Goal: Task Accomplishment & Management: Manage account settings

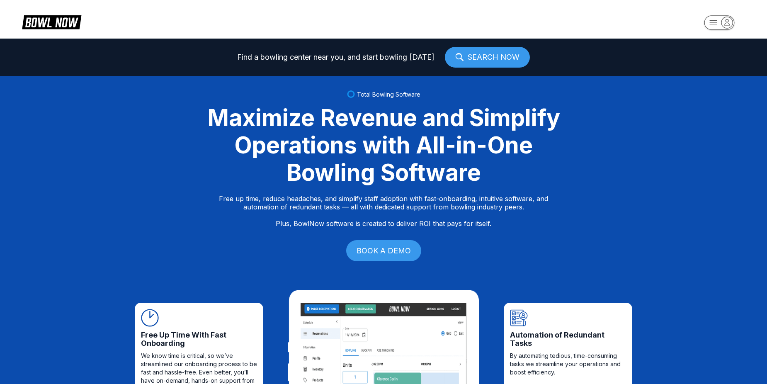
click at [706, 21] on rect "button" at bounding box center [719, 22] width 30 height 15
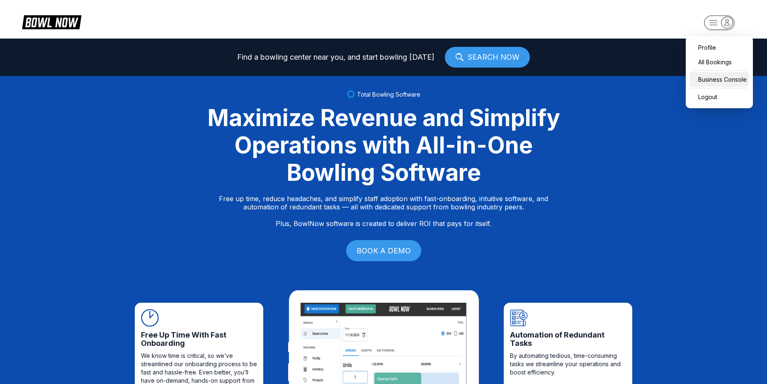
click at [703, 80] on div "Business Console" at bounding box center [719, 79] width 59 height 15
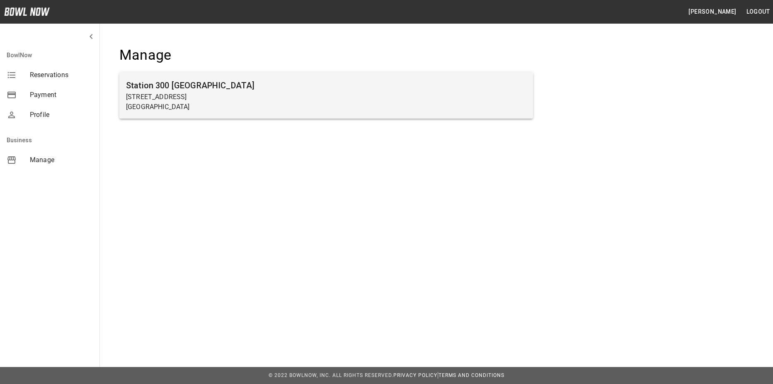
click at [186, 102] on p "Gainesville, GA 30504" at bounding box center [326, 107] width 400 height 10
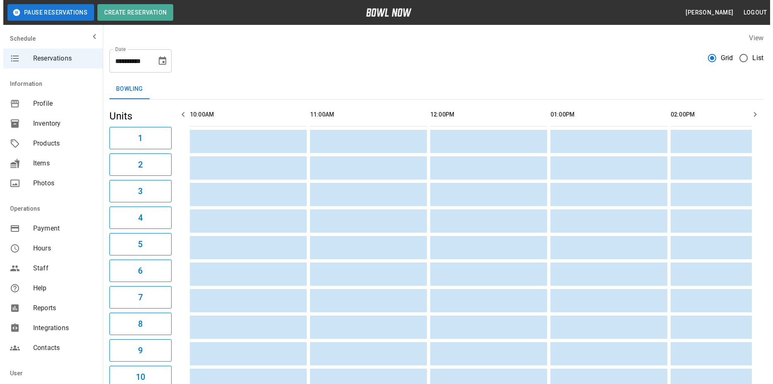
scroll to position [0, 601]
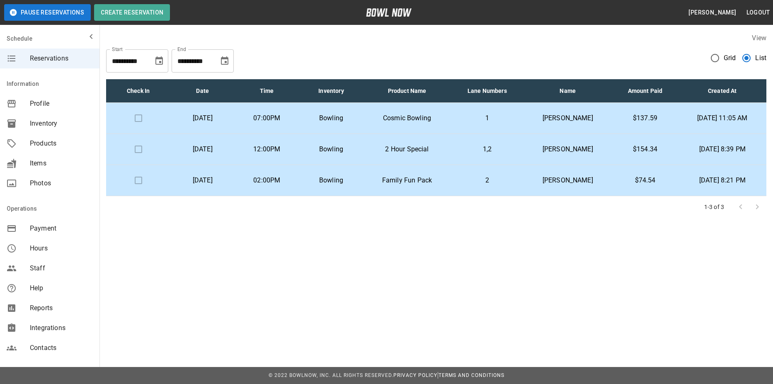
click at [444, 114] on p "Cosmic Bowling" at bounding box center [407, 118] width 74 height 10
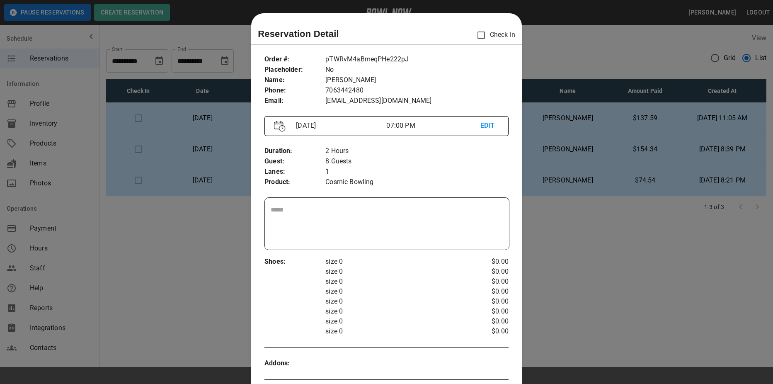
scroll to position [13, 0]
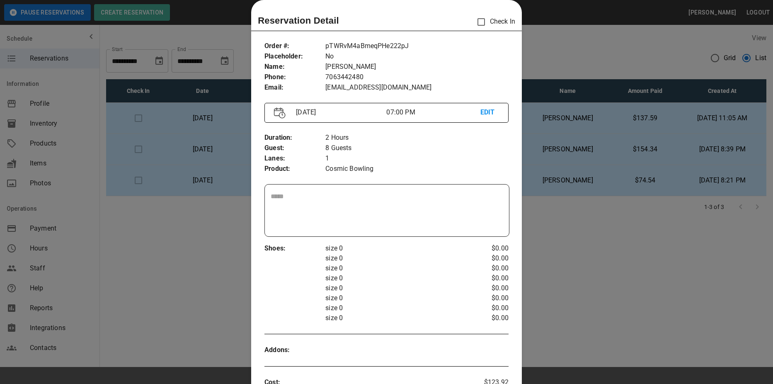
click at [560, 62] on div at bounding box center [386, 192] width 773 height 384
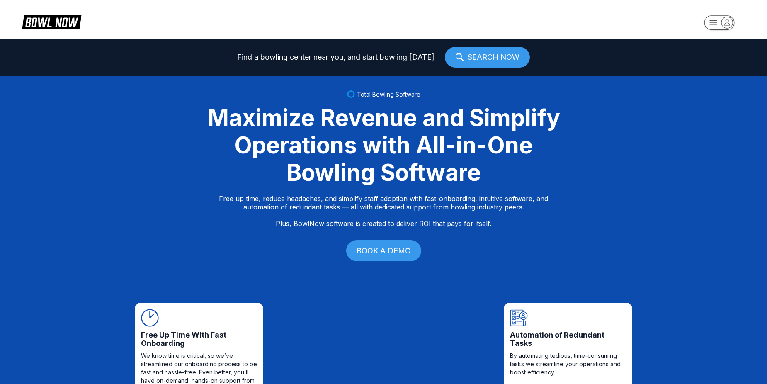
click at [706, 18] on rect "button" at bounding box center [719, 22] width 30 height 15
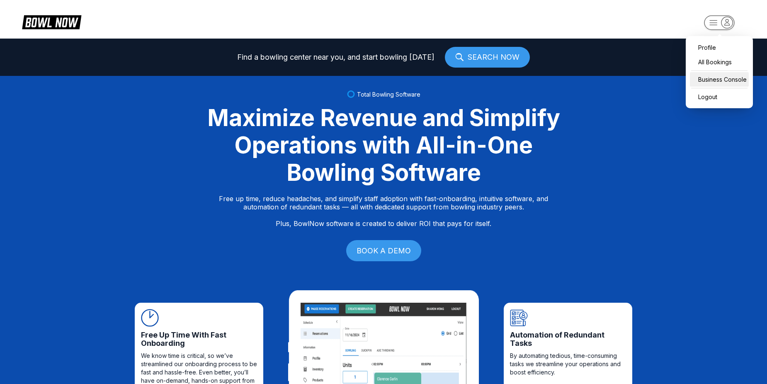
click at [708, 83] on div "Business Console" at bounding box center [719, 79] width 59 height 15
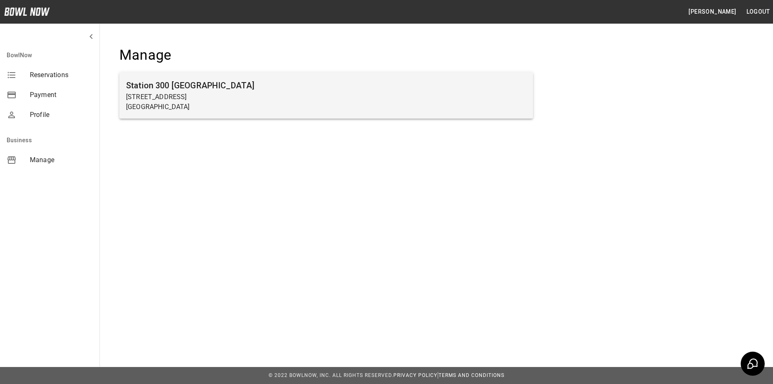
click at [385, 79] on h6 "Station 300 Gainesville" at bounding box center [326, 85] width 400 height 13
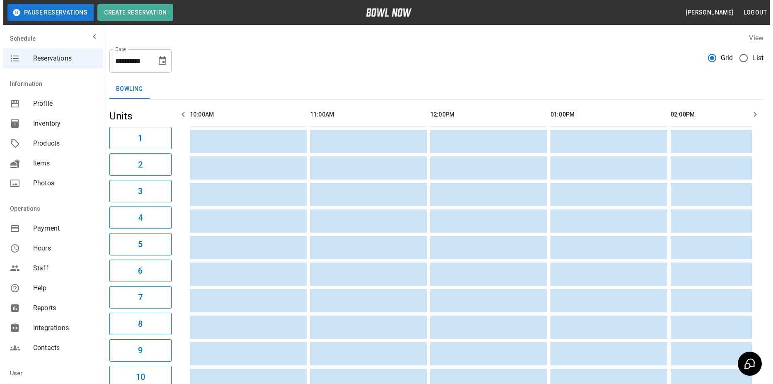
scroll to position [0, 601]
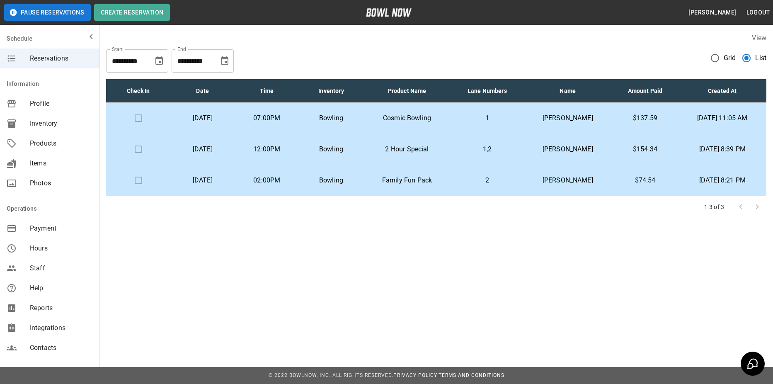
click at [508, 146] on p "1,2" at bounding box center [487, 149] width 60 height 10
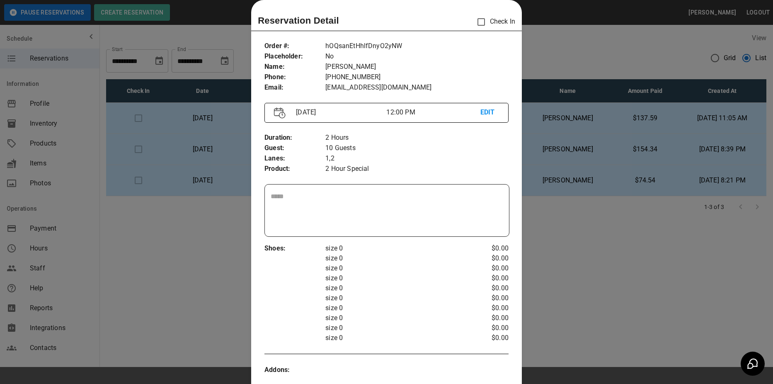
scroll to position [96, 0]
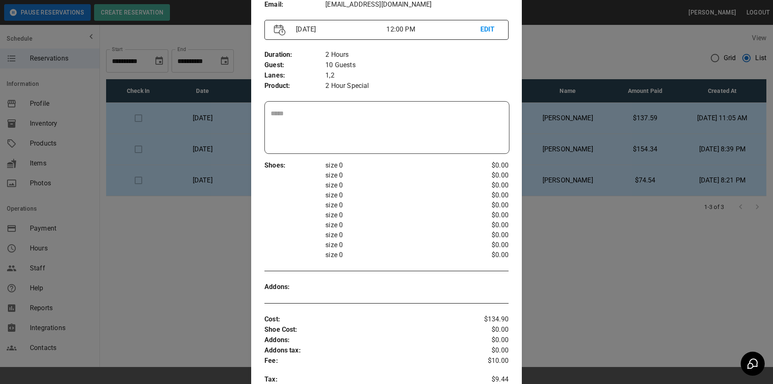
click at [227, 45] on div at bounding box center [386, 192] width 773 height 384
